Goal: Transaction & Acquisition: Download file/media

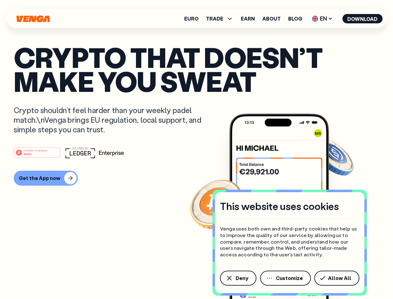
click at [196, 149] on div "#1 PRODUCT OF THE MONTH Web3" at bounding box center [196, 152] width 365 height 11
click at [238, 278] on span "Deny" at bounding box center [241, 277] width 13 height 5
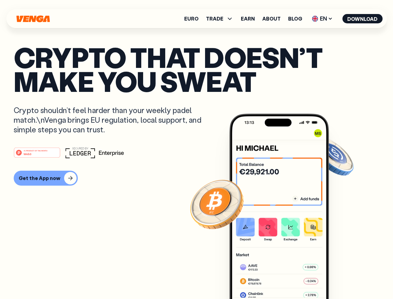
click at [286, 278] on img at bounding box center [279, 218] width 100 height 208
click at [338, 278] on article "Crypto that doesn’t make you sweat Crypto shouldn’t feel harder than your weekl…" at bounding box center [196, 161] width 365 height 233
click at [221, 19] on span "TRADE" at bounding box center [214, 18] width 17 height 5
click at [322, 19] on span "EN" at bounding box center [321, 19] width 25 height 10
click at [362, 19] on button "Download" at bounding box center [362, 18] width 40 height 9
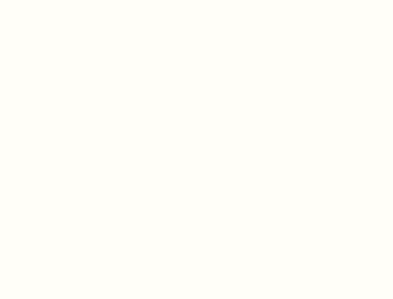
click at [196, 0] on html "This website uses cookies Venga uses both own and third-party cookies that help…" at bounding box center [196, 0] width 393 height 0
click at [45, 0] on html "This website uses cookies Venga uses both own and third-party cookies that help…" at bounding box center [196, 0] width 393 height 0
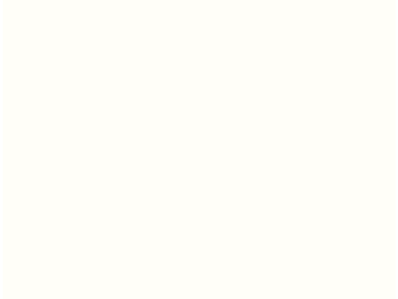
click at [38, 0] on html "This website uses cookies Venga uses both own and third-party cookies that help…" at bounding box center [196, 0] width 393 height 0
